Goal: Transaction & Acquisition: Purchase product/service

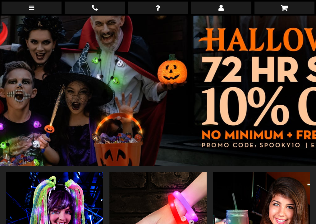
scroll to position [156, 0]
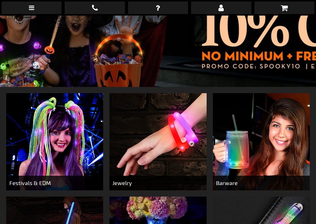
click at [53, 129] on img at bounding box center [54, 141] width 97 height 97
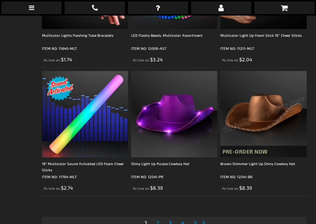
scroll to position [2582, 0]
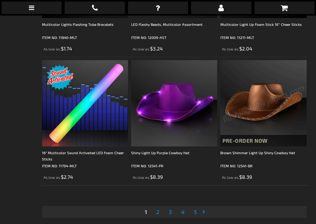
click at [157, 208] on span "2" at bounding box center [157, 211] width 3 height 7
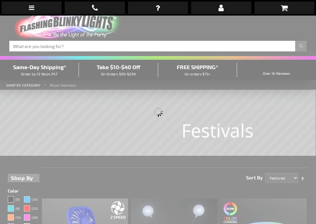
scroll to position [0, 0]
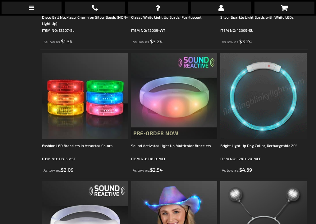
scroll to position [933, 0]
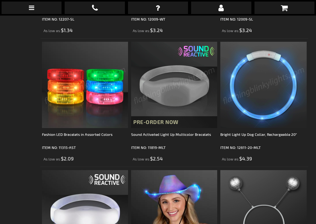
click at [111, 58] on img at bounding box center [85, 85] width 86 height 86
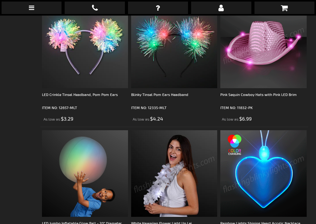
scroll to position [1774, 0]
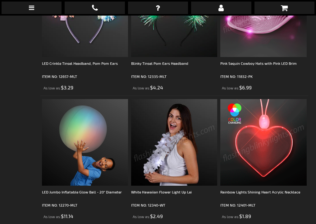
click at [283, 111] on img at bounding box center [264, 142] width 86 height 86
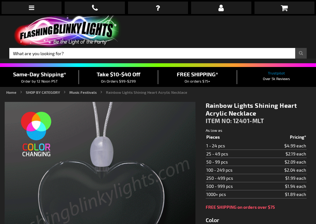
type input "5659"
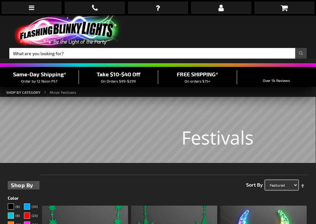
click at [278, 180] on select "Featured Name Price Best Sellers" at bounding box center [281, 185] width 33 height 10
select select "price"
click at [265, 180] on select "Featured Name Price Best Sellers" at bounding box center [281, 185] width 33 height 10
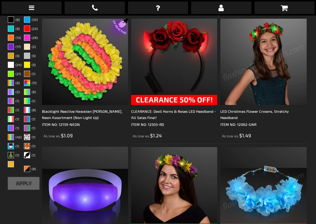
scroll to position [156, 0]
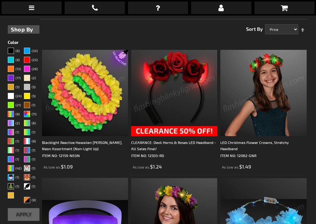
click at [74, 59] on img at bounding box center [85, 93] width 86 height 86
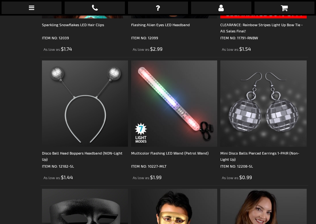
scroll to position [555, 0]
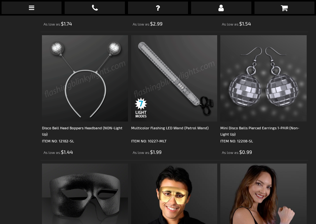
click at [161, 49] on img at bounding box center [174, 78] width 86 height 86
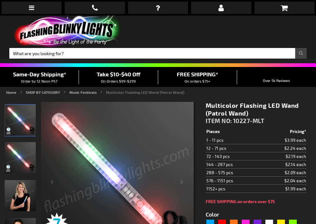
click at [80, 16] on img at bounding box center [66, 32] width 115 height 32
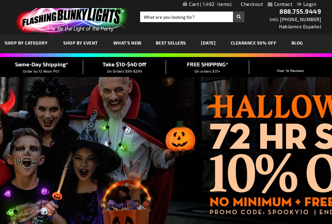
click at [21, 44] on span "SHOP BY CATEGORY" at bounding box center [26, 42] width 43 height 5
click at [29, 42] on span "SHOP BY CATEGORY" at bounding box center [26, 42] width 43 height 5
click at [271, 44] on link "CLEARANCE 50% OFF" at bounding box center [253, 42] width 55 height 21
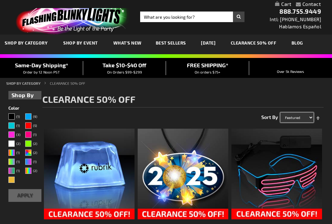
click at [307, 119] on select "Featured Name Price Best Sellers" at bounding box center [296, 117] width 33 height 10
select select "price"
click at [280, 112] on select "Featured Name Price Best Sellers" at bounding box center [296, 117] width 33 height 10
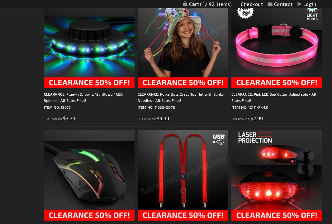
scroll to position [1711, 0]
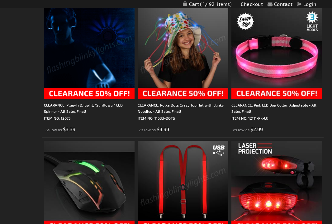
click at [111, 72] on img at bounding box center [89, 53] width 91 height 91
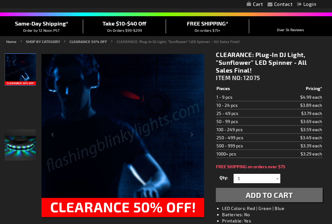
scroll to position [31, 0]
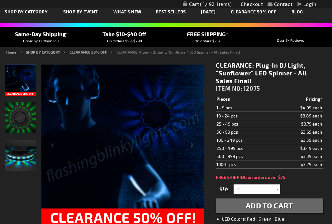
click at [15, 117] on img "Party LED Sunflower Plug-In Light Up" at bounding box center [20, 117] width 31 height 31
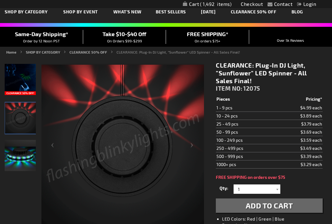
click at [21, 154] on img "Party LED Sunflower Plug-In Light Up" at bounding box center [20, 155] width 31 height 31
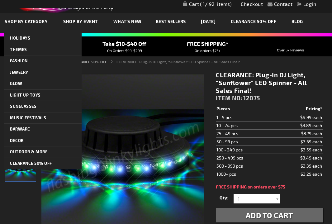
scroll to position [0, 0]
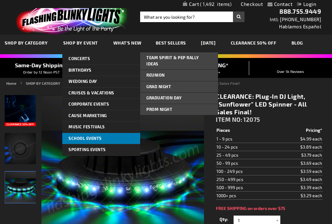
click at [119, 136] on link "School Events" at bounding box center [101, 138] width 78 height 11
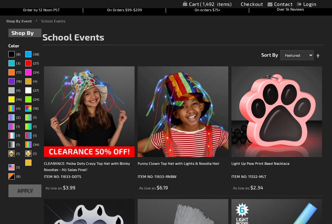
click at [299, 90] on img at bounding box center [276, 111] width 91 height 91
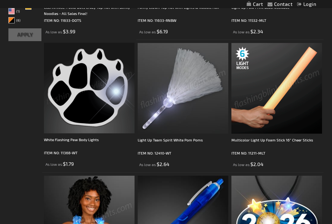
click at [97, 86] on img at bounding box center [89, 88] width 91 height 91
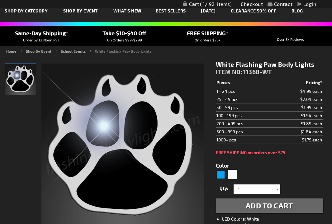
scroll to position [31, 0]
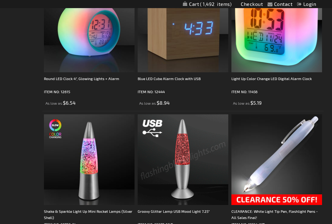
scroll to position [2396, 0]
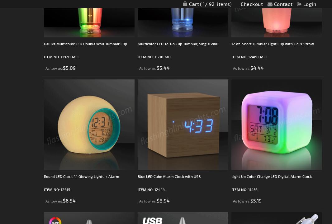
click at [221, 4] on span "1,492" at bounding box center [215, 4] width 31 height 6
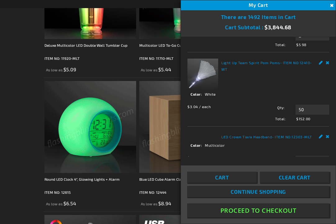
scroll to position [404, 0]
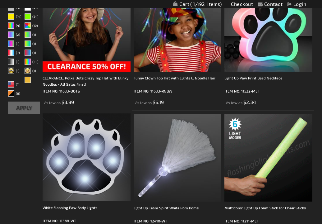
scroll to position [0, 0]
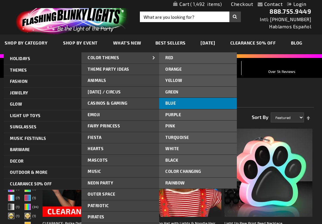
click at [182, 104] on link "Blue" at bounding box center [198, 103] width 78 height 11
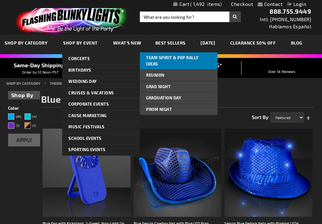
click at [185, 58] on span "Team Spirit & Pep Rally Ideas" at bounding box center [172, 60] width 53 height 11
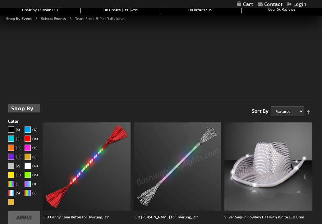
scroll to position [156, 0]
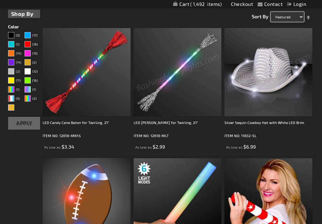
click at [293, 22] on select "Featured Name Price Best Sellers" at bounding box center [287, 17] width 33 height 10
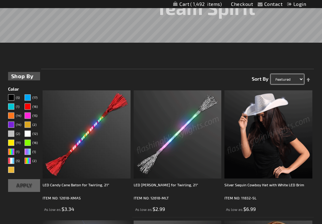
select select "price"
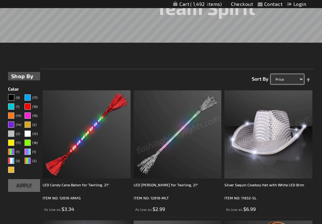
click at [271, 74] on select "Featured Name Price Best Sellers" at bounding box center [287, 79] width 33 height 10
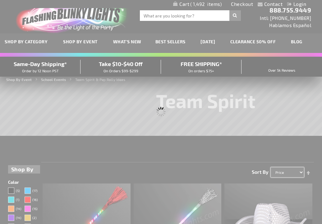
scroll to position [0, 0]
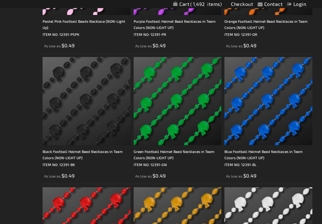
scroll to position [778, 0]
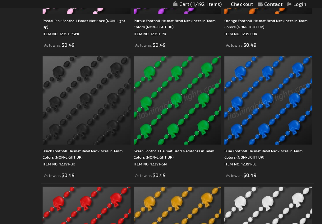
click at [282, 105] on img at bounding box center [269, 100] width 88 height 88
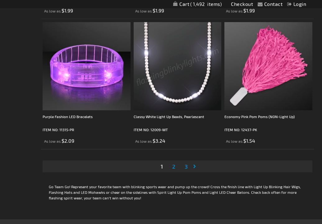
scroll to position [2645, 0]
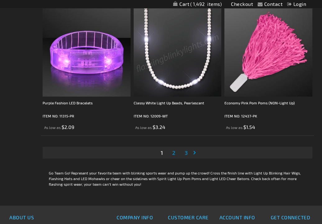
click at [174, 150] on span "2" at bounding box center [173, 152] width 3 height 7
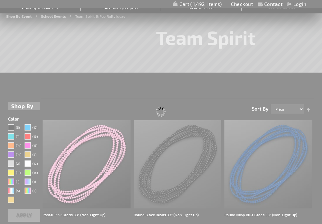
scroll to position [28, 0]
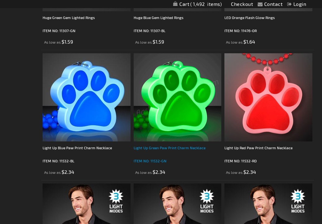
scroll to position [529, 0]
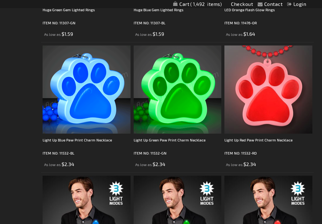
click at [96, 72] on img at bounding box center [87, 89] width 88 height 88
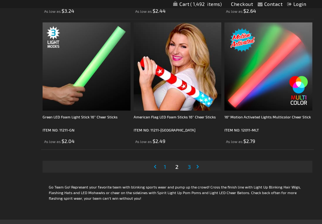
scroll to position [2643, 0]
